Goal: Obtain resource: Obtain resource

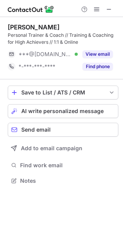
scroll to position [175, 123]
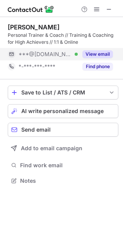
click at [94, 53] on button "View email" at bounding box center [98, 54] width 31 height 8
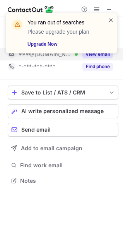
click at [111, 19] on span at bounding box center [111, 20] width 6 height 8
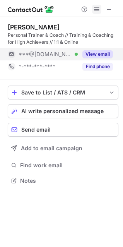
click at [95, 9] on span at bounding box center [97, 9] width 6 height 6
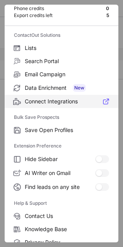
scroll to position [76, 0]
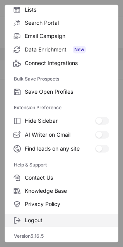
click at [30, 217] on label "Logout" at bounding box center [62, 220] width 114 height 13
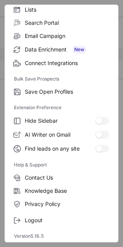
scroll to position [151, 123]
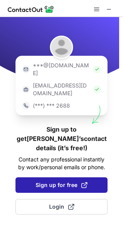
click at [69, 177] on button "Sign up for free" at bounding box center [61, 184] width 92 height 15
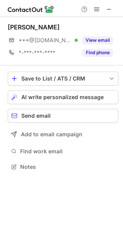
scroll to position [162, 123]
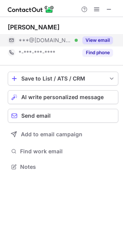
click at [104, 41] on button "View email" at bounding box center [98, 40] width 31 height 8
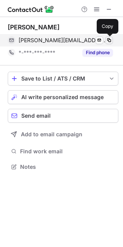
click at [112, 40] on button at bounding box center [109, 40] width 8 height 8
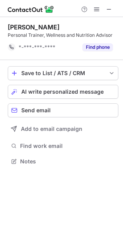
scroll to position [156, 123]
click at [107, 8] on span at bounding box center [109, 9] width 6 height 6
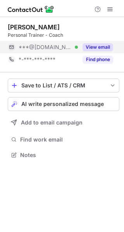
scroll to position [150, 124]
click at [100, 46] on button "View email" at bounding box center [98, 47] width 31 height 8
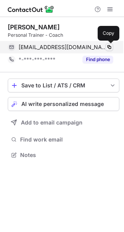
click at [111, 46] on span at bounding box center [109, 47] width 6 height 6
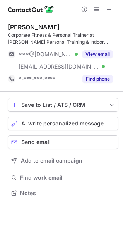
scroll to position [188, 123]
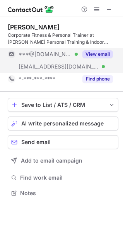
click at [95, 55] on button "View email" at bounding box center [98, 54] width 31 height 8
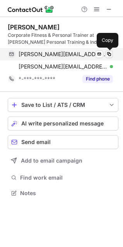
click at [109, 52] on span at bounding box center [109, 54] width 6 height 6
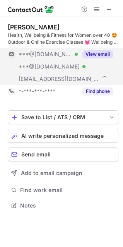
scroll to position [200, 123]
click at [95, 52] on button "View email" at bounding box center [98, 54] width 31 height 8
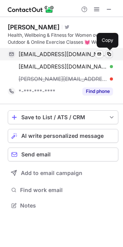
click at [110, 53] on span at bounding box center [109, 54] width 6 height 6
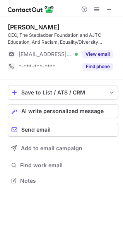
scroll to position [175, 123]
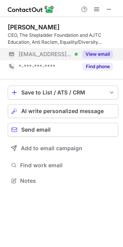
click at [92, 55] on button "View email" at bounding box center [98, 54] width 31 height 8
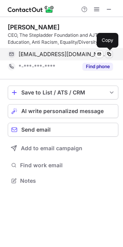
click at [108, 53] on span at bounding box center [109, 54] width 6 height 6
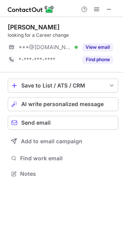
scroll to position [169, 123]
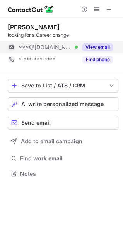
click at [99, 47] on button "View email" at bounding box center [98, 47] width 31 height 8
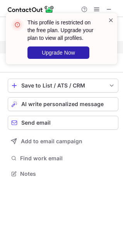
click at [112, 19] on span at bounding box center [111, 20] width 6 height 8
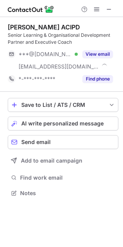
scroll to position [188, 123]
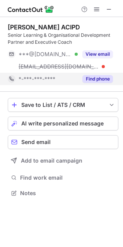
click at [93, 79] on button "Find phone" at bounding box center [98, 79] width 31 height 8
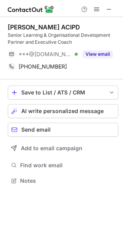
scroll to position [175, 123]
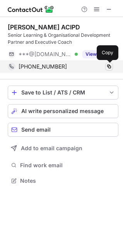
click at [110, 66] on span at bounding box center [109, 67] width 6 height 6
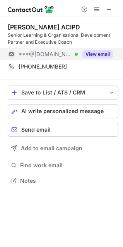
click at [96, 54] on button "View email" at bounding box center [98, 54] width 31 height 8
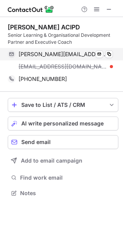
scroll to position [188, 123]
click at [109, 54] on span at bounding box center [109, 54] width 6 height 6
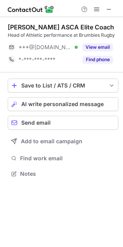
scroll to position [169, 123]
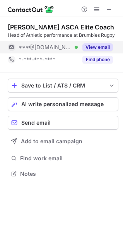
click at [89, 47] on button "View email" at bounding box center [98, 47] width 31 height 8
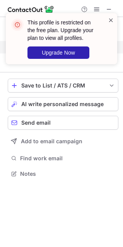
click at [110, 19] on span at bounding box center [111, 20] width 6 height 8
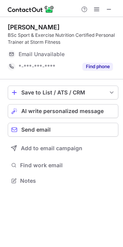
scroll to position [175, 123]
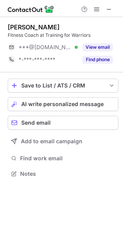
scroll to position [169, 123]
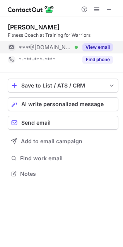
click at [95, 48] on button "View email" at bounding box center [98, 47] width 31 height 8
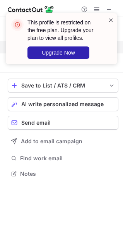
click at [109, 20] on span at bounding box center [111, 20] width 6 height 8
